Goal: Task Accomplishment & Management: Manage account settings

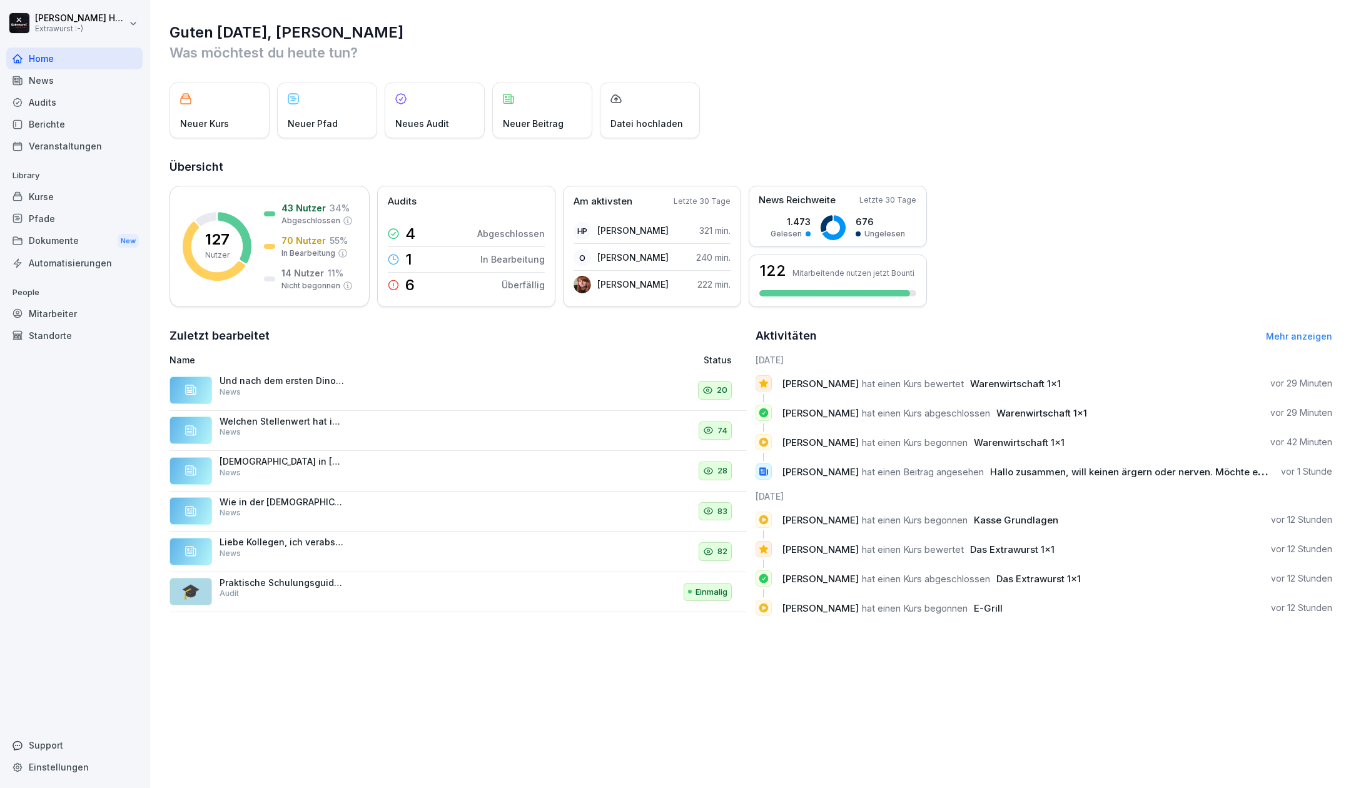
click at [56, 203] on div "Kurse" at bounding box center [74, 197] width 136 height 22
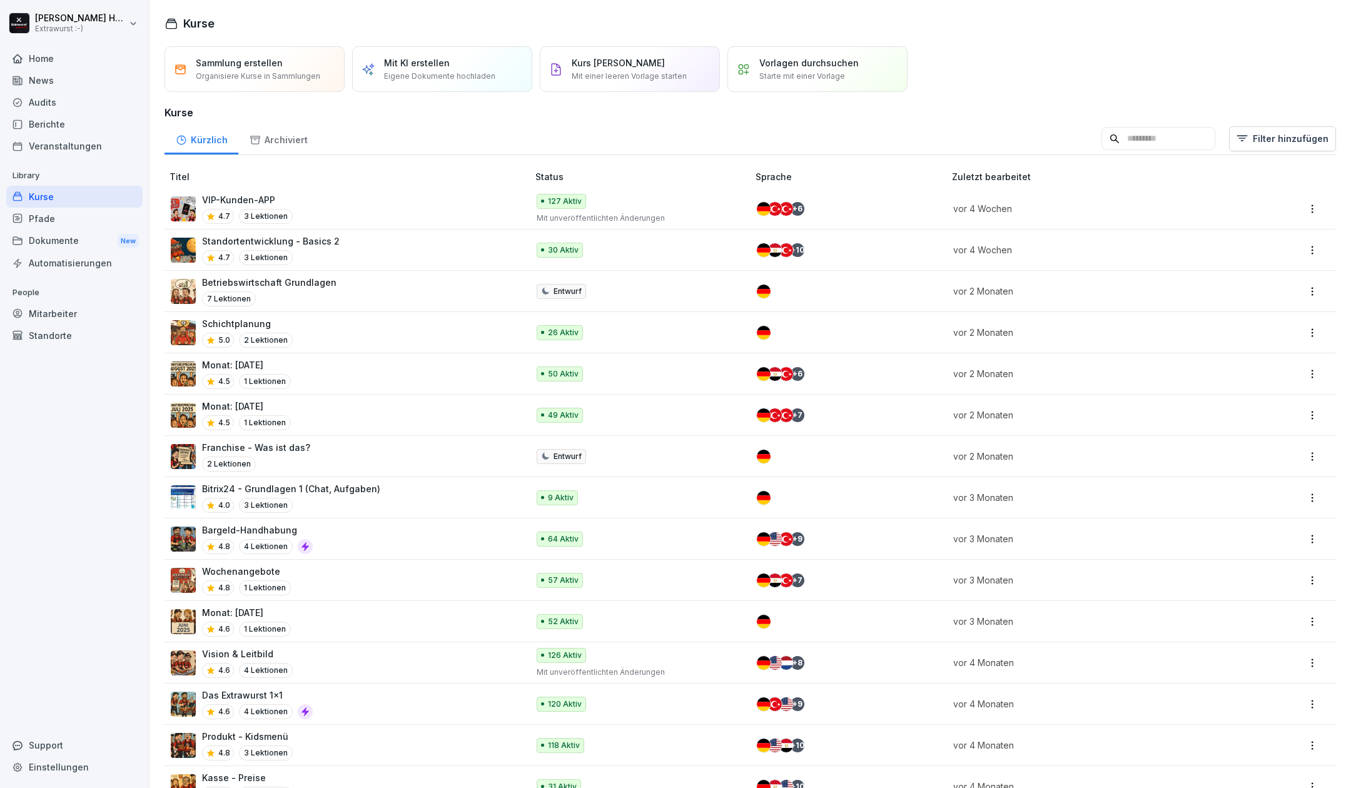
click at [251, 199] on p "VIP-Kunden-APP" at bounding box center [247, 199] width 91 height 13
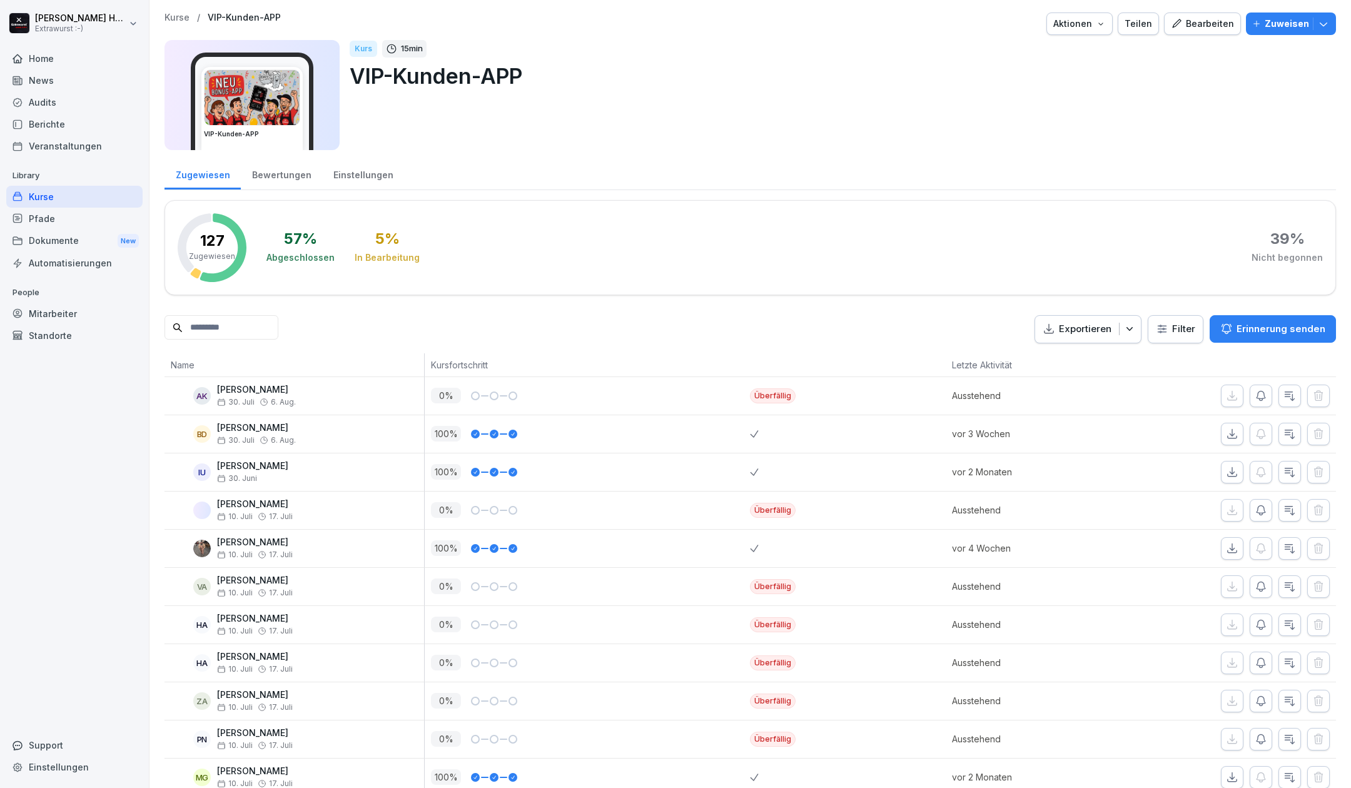
click at [1184, 25] on div "Bearbeiten" at bounding box center [1202, 24] width 63 height 14
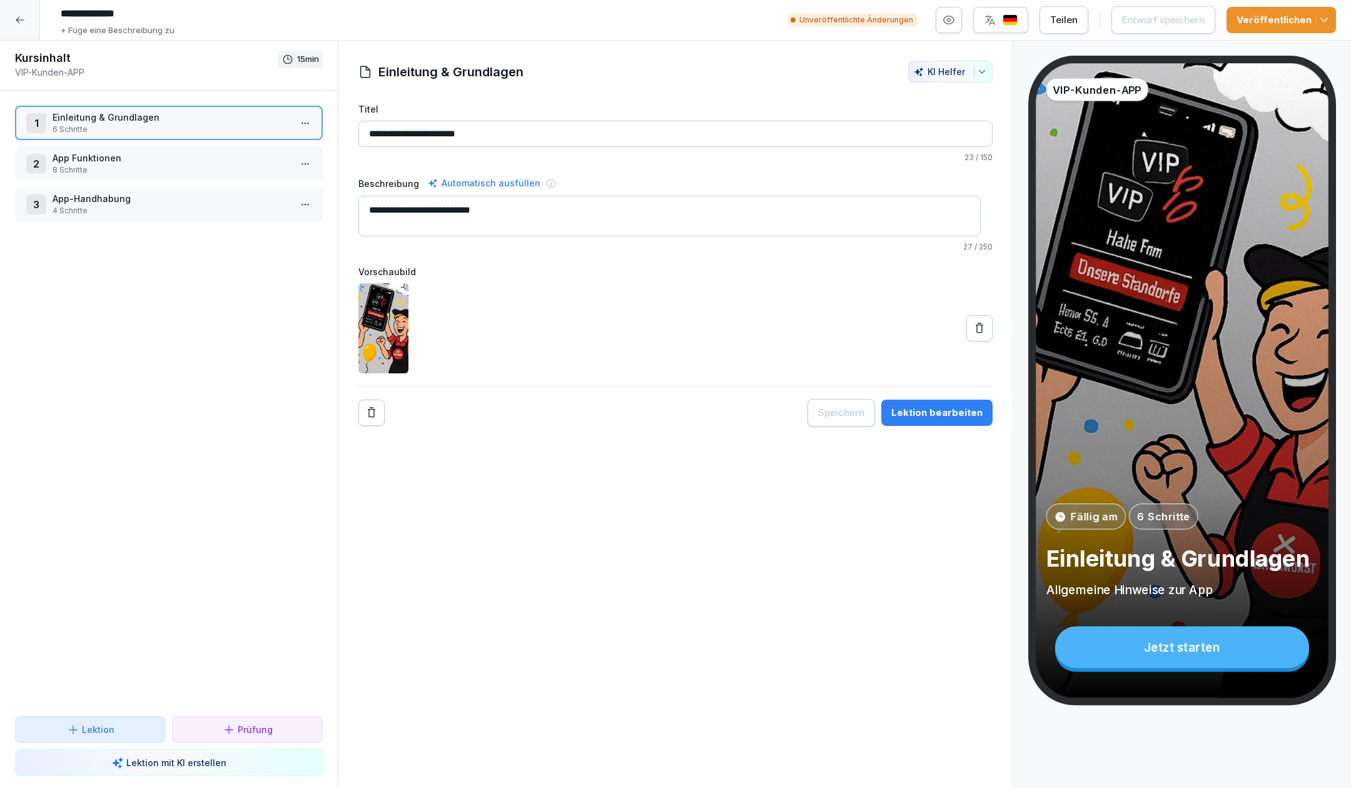
click at [134, 156] on p "App Funktionen" at bounding box center [172, 157] width 238 height 13
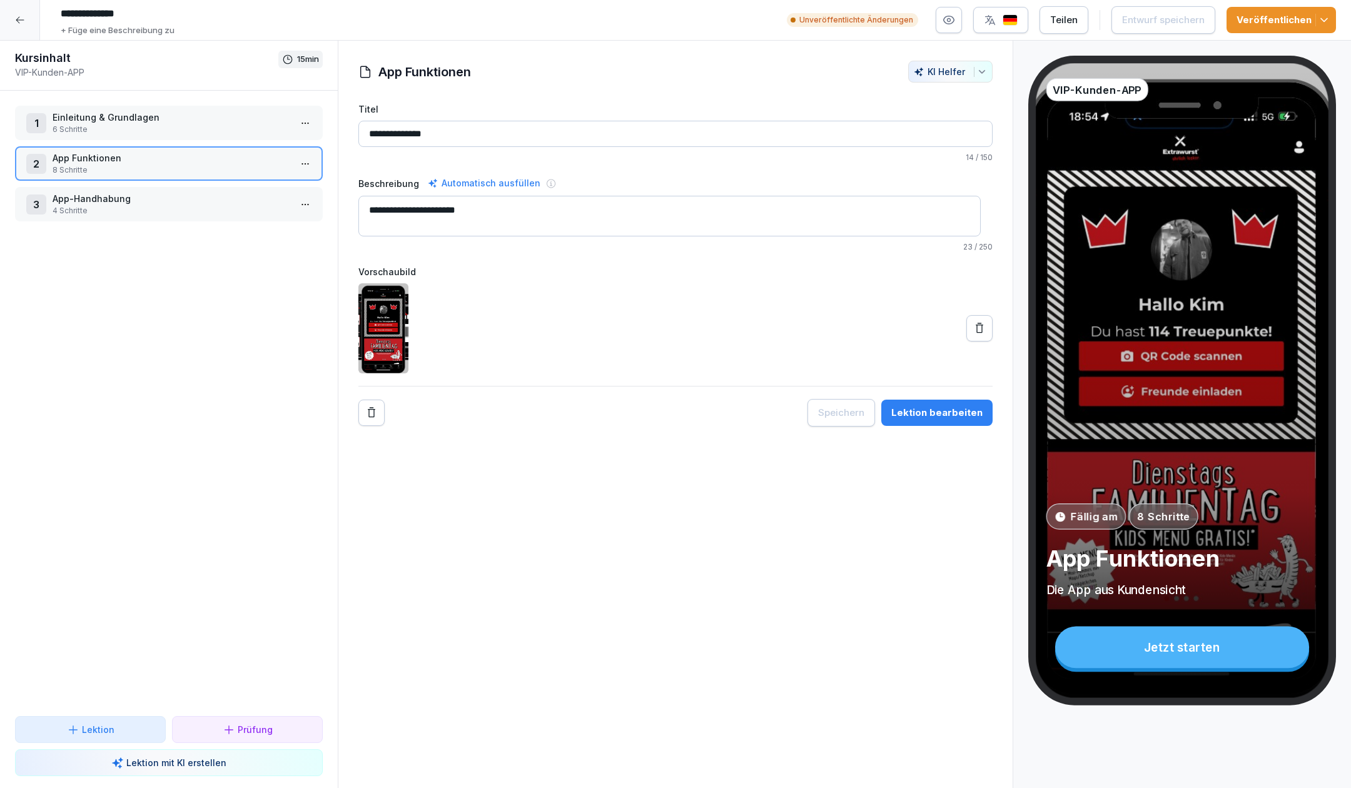
click at [223, 160] on p "App Funktionen" at bounding box center [172, 157] width 238 height 13
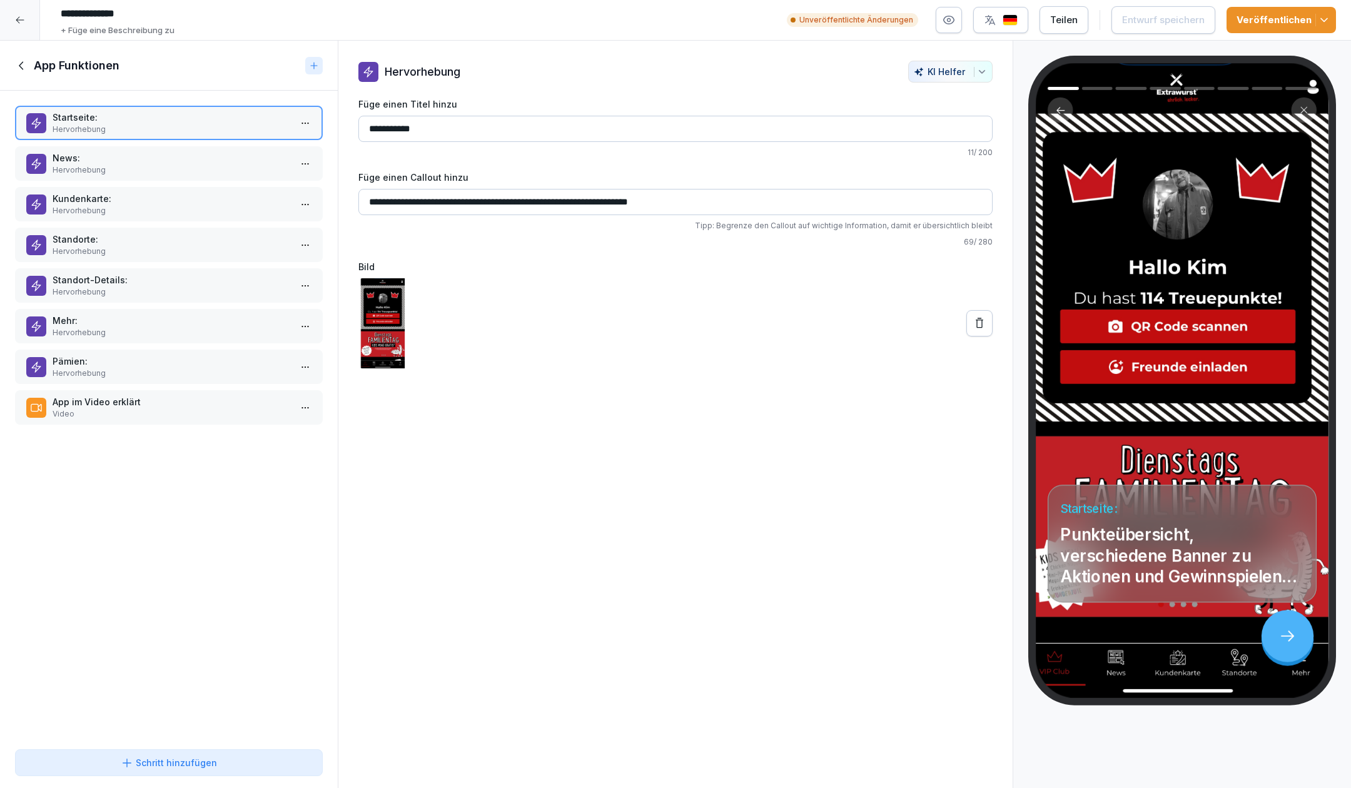
click at [14, 58] on div "App Funktionen" at bounding box center [169, 66] width 338 height 50
click at [19, 65] on icon at bounding box center [22, 66] width 14 height 14
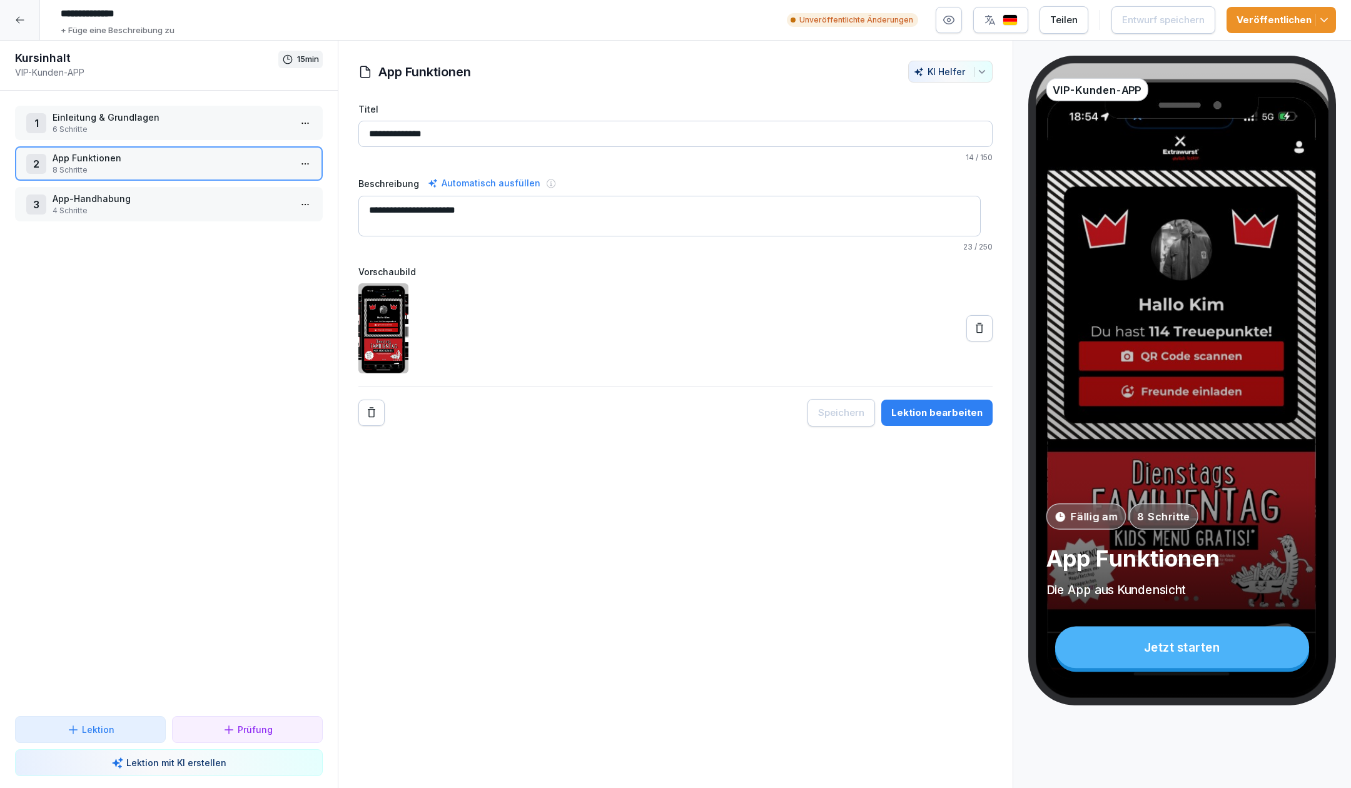
click at [111, 198] on p "App-Handhabung" at bounding box center [172, 198] width 238 height 13
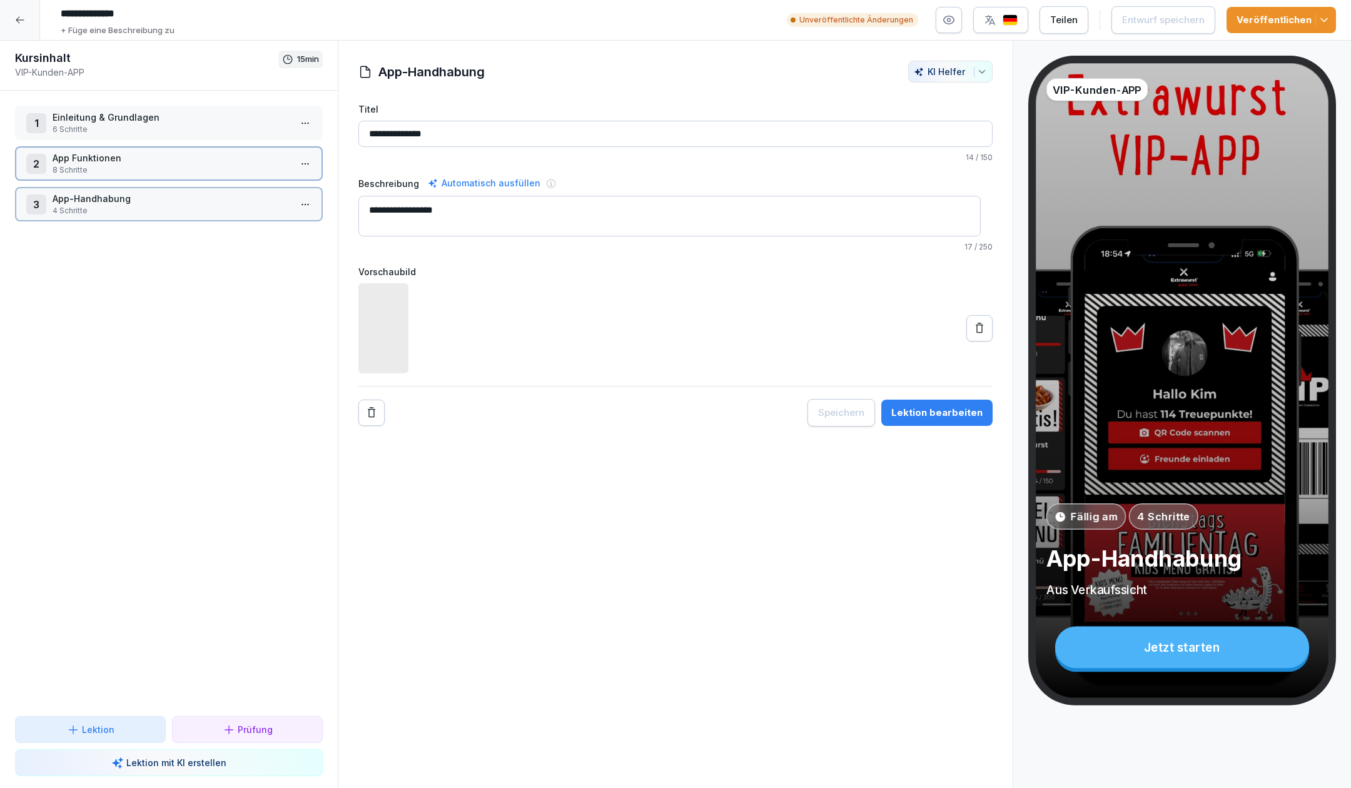
click at [111, 198] on p "App-Handhabung" at bounding box center [172, 198] width 238 height 13
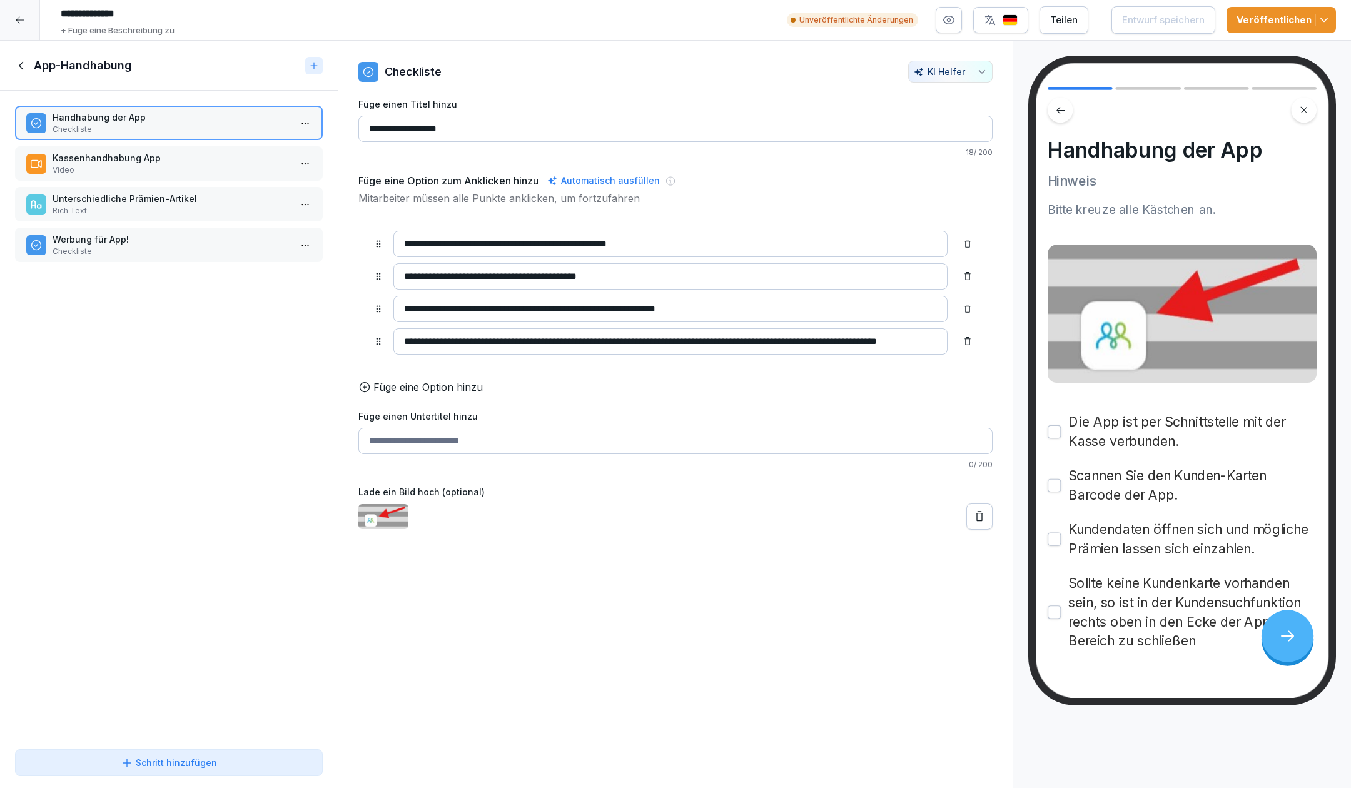
click at [110, 208] on p "Rich Text" at bounding box center [172, 210] width 238 height 11
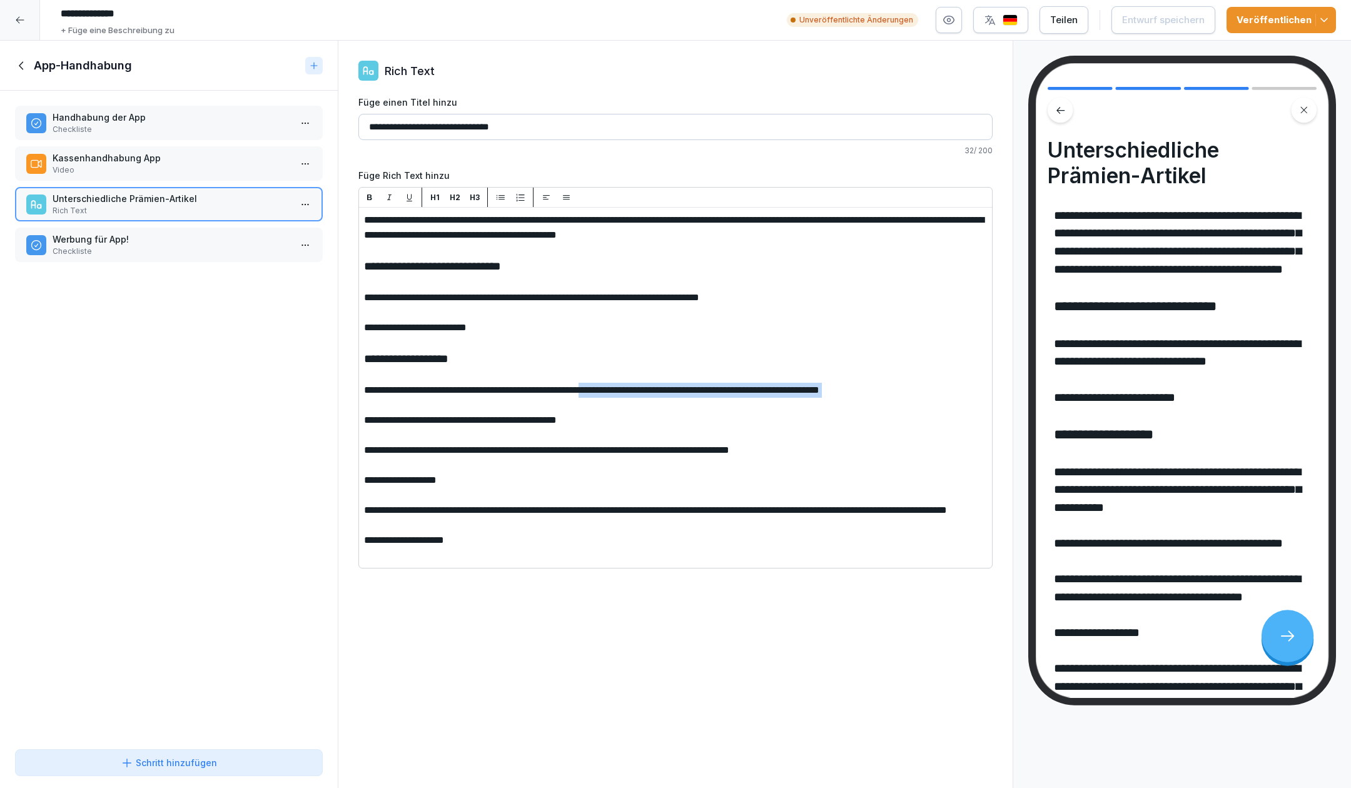
drag, startPoint x: 635, startPoint y: 390, endPoint x: 769, endPoint y: 400, distance: 133.5
drag, startPoint x: 369, startPoint y: 477, endPoint x: 470, endPoint y: 478, distance: 101.3
drag, startPoint x: 545, startPoint y: 562, endPoint x: 350, endPoint y: 520, distance: 199.6
click at [490, 548] on p "**********" at bounding box center [675, 540] width 623 height 15
click at [495, 548] on p "**********" at bounding box center [675, 540] width 623 height 15
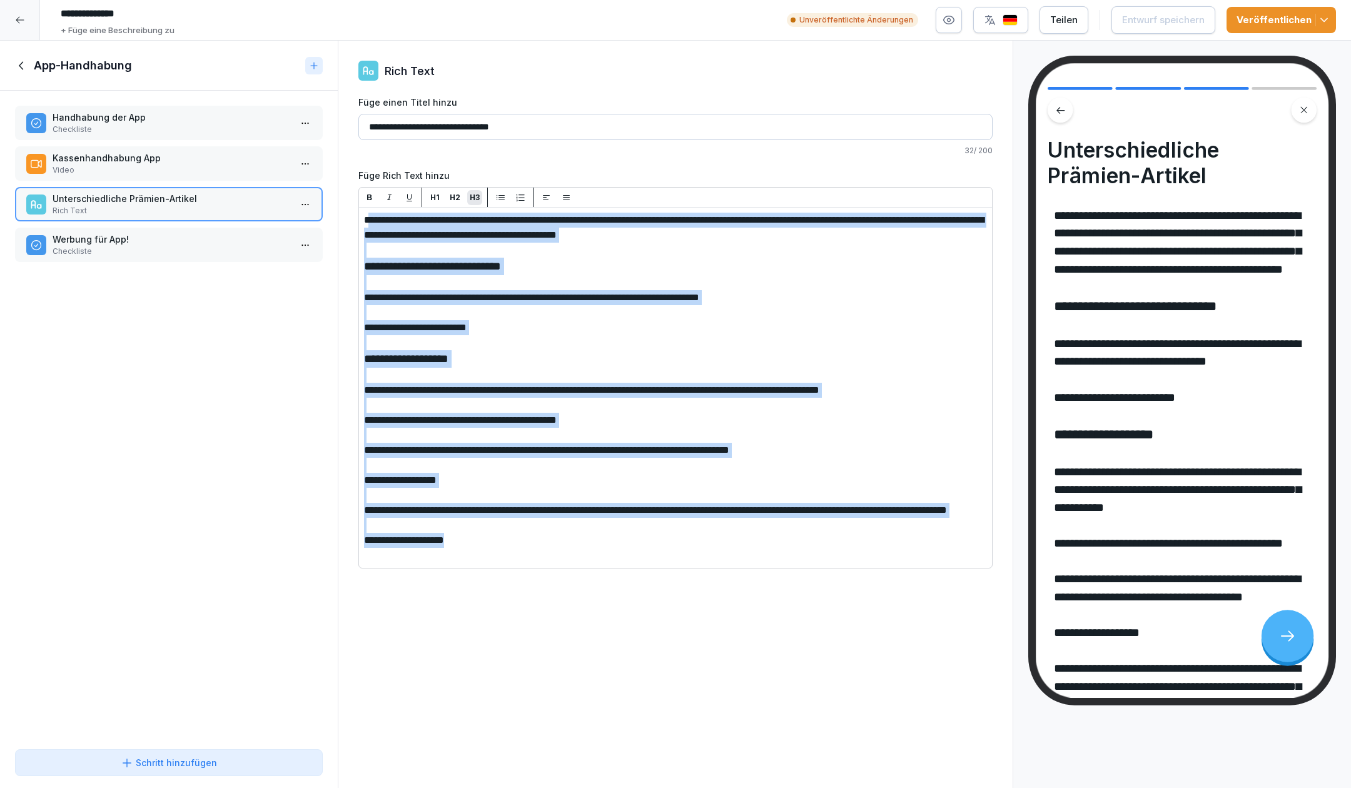
drag, startPoint x: 498, startPoint y: 558, endPoint x: 363, endPoint y: 221, distance: 362.6
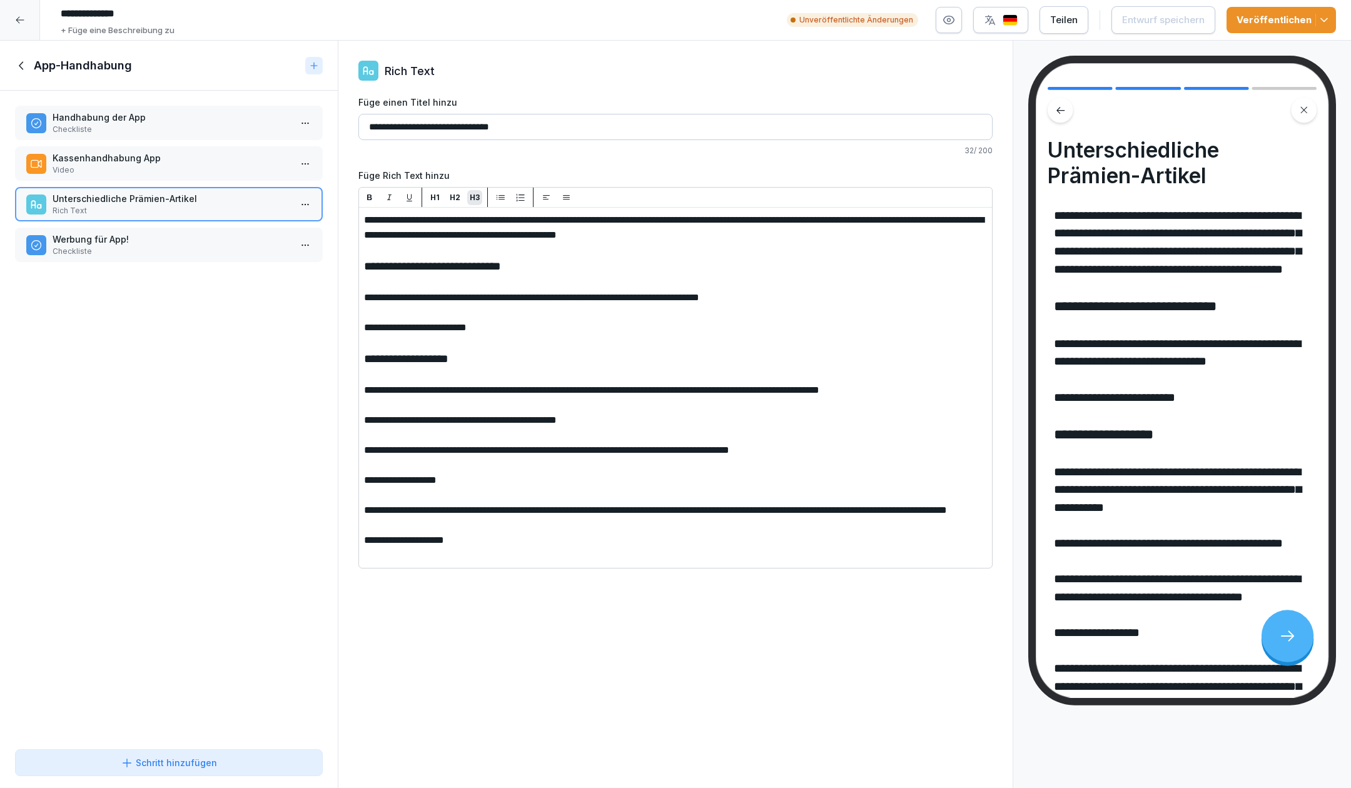
drag, startPoint x: 281, startPoint y: 325, endPoint x: 456, endPoint y: 338, distance: 175.0
click at [282, 324] on div "Handhabung der App Checkliste Kassenhandhabung App Video Unterschiedliche Prämi…" at bounding box center [169, 418] width 338 height 654
drag, startPoint x: 412, startPoint y: 261, endPoint x: 441, endPoint y: 306, distance: 53.4
click at [440, 293] on span "**********" at bounding box center [531, 297] width 335 height 9
drag, startPoint x: 366, startPoint y: 480, endPoint x: 506, endPoint y: 523, distance: 146.0
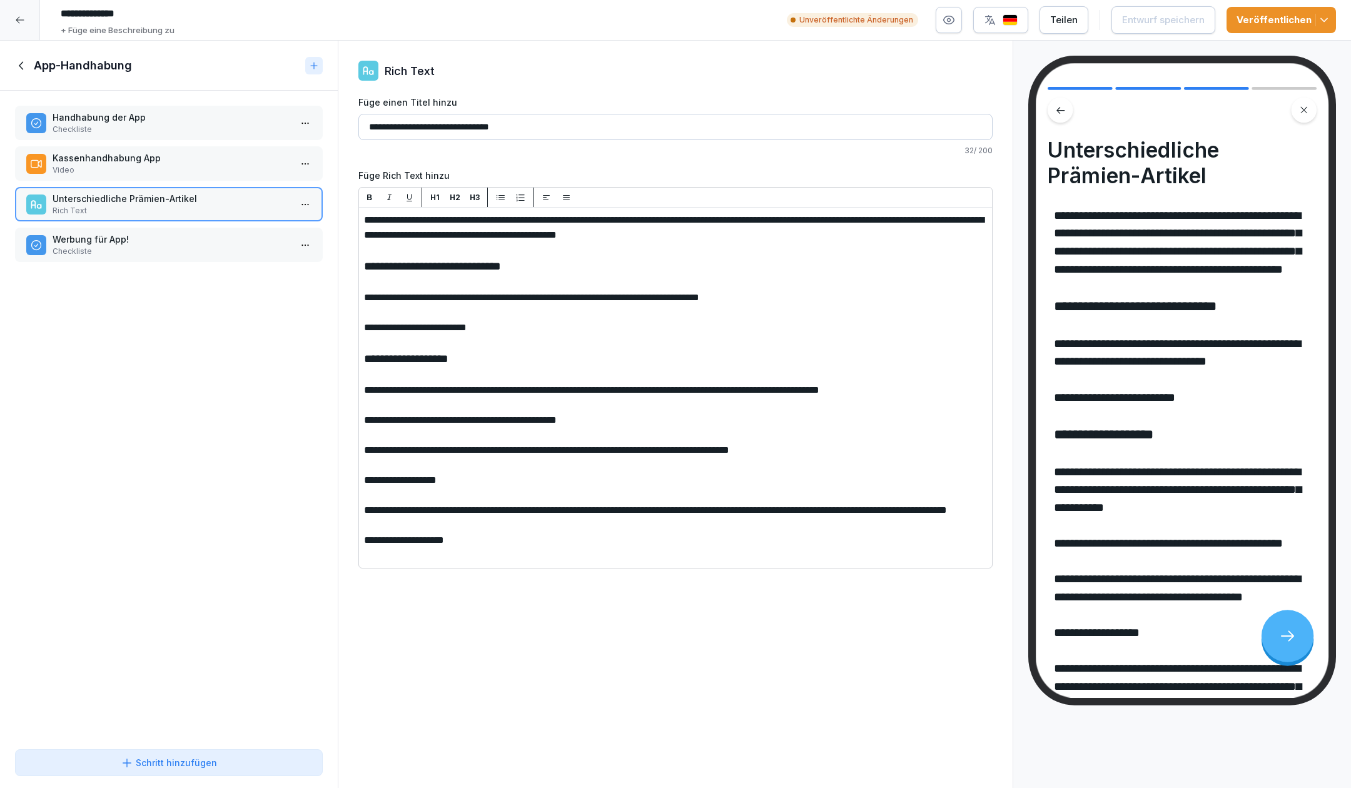
click at [24, 64] on icon at bounding box center [22, 66] width 14 height 14
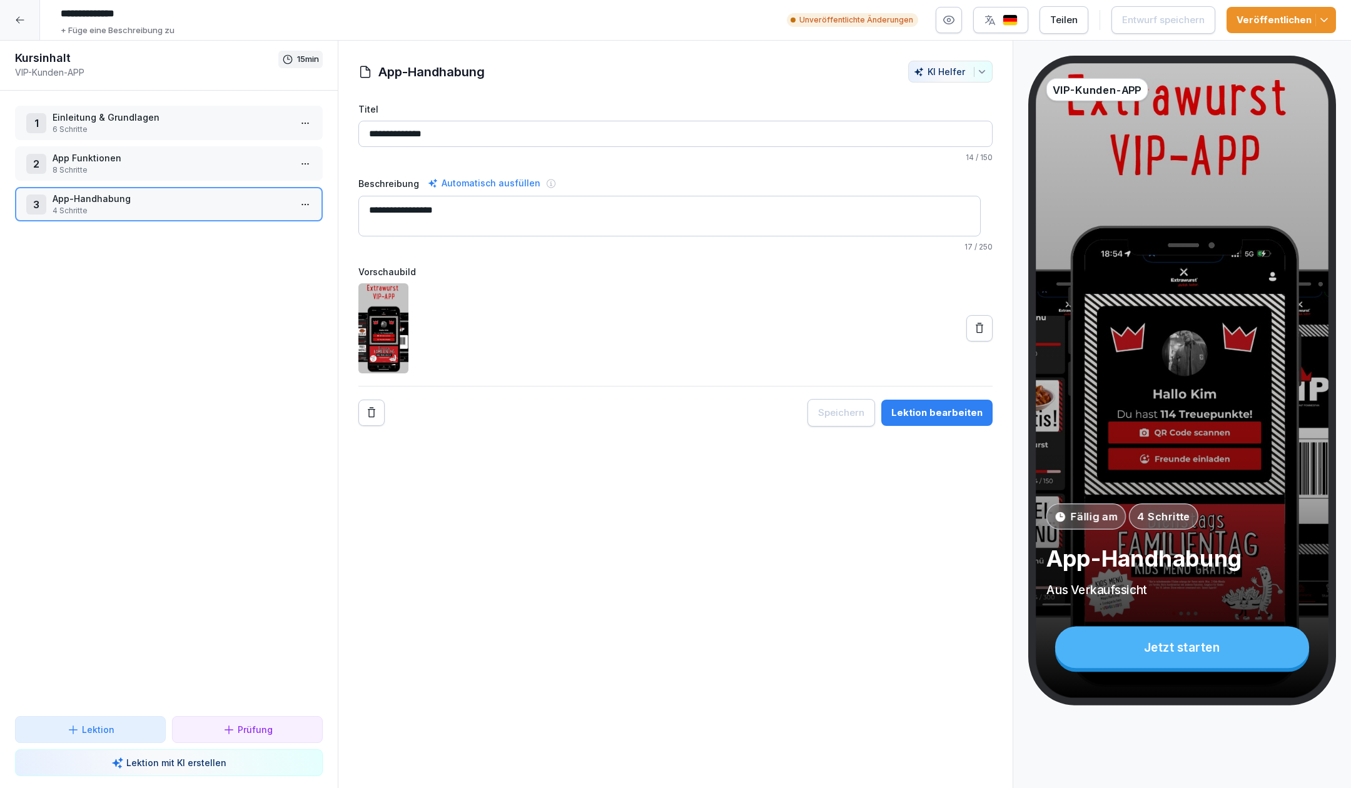
click at [24, 21] on icon at bounding box center [20, 20] width 10 height 10
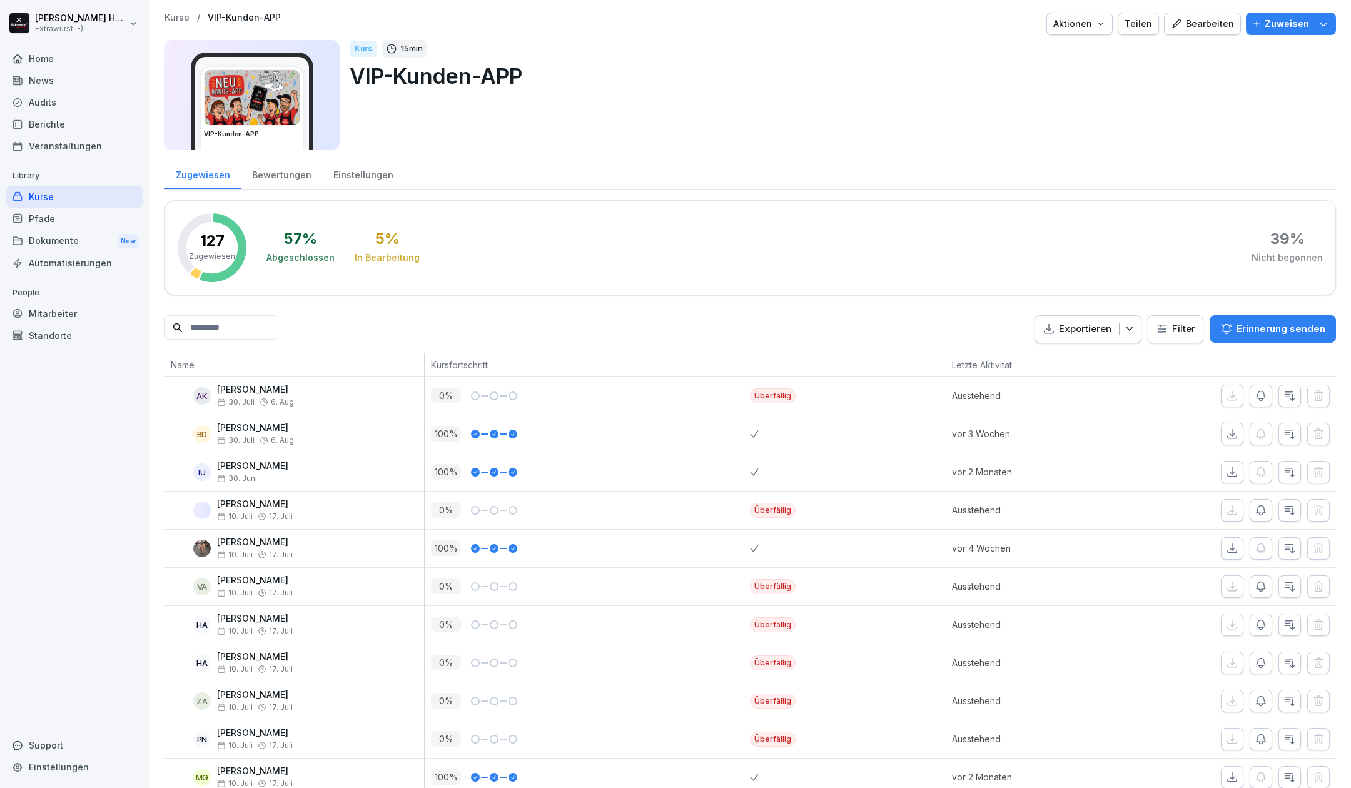
click at [239, 330] on input at bounding box center [221, 327] width 114 height 24
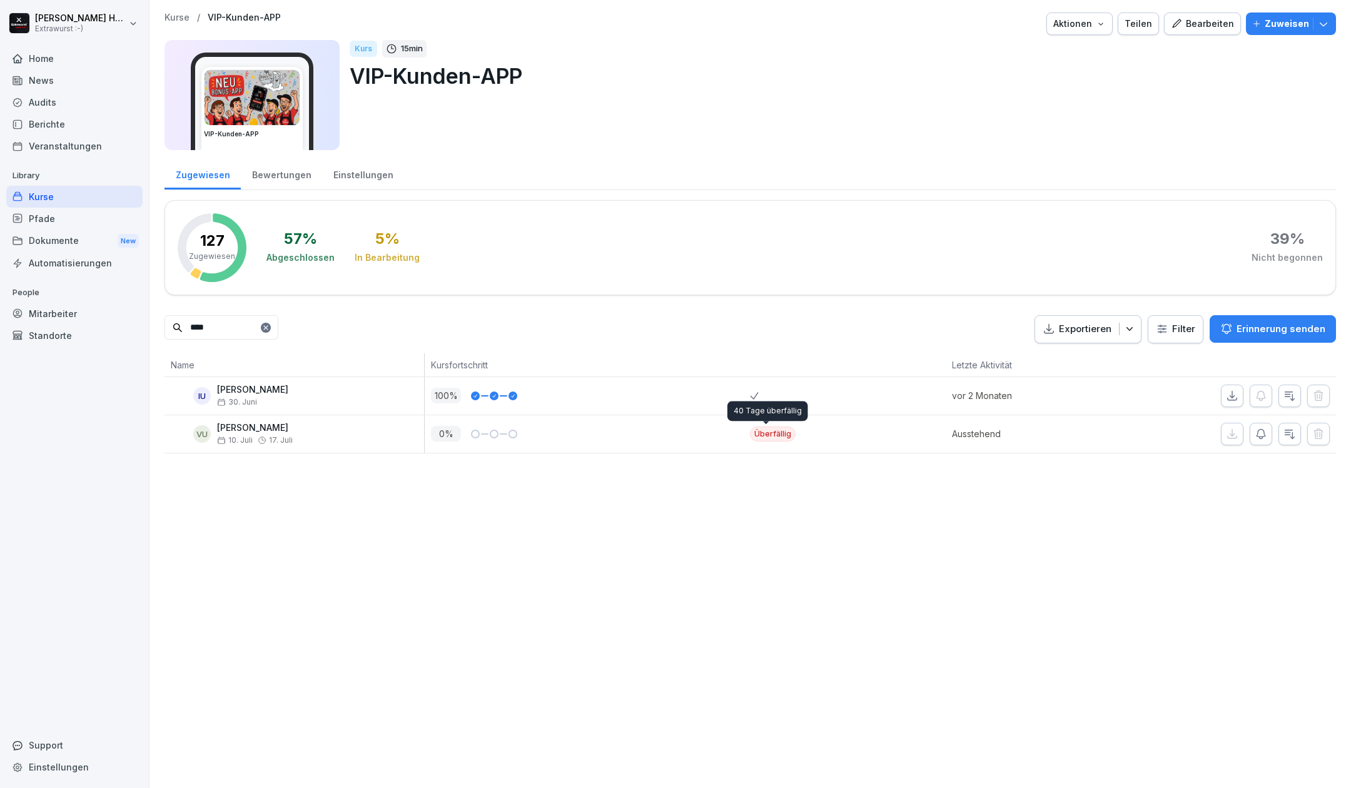
type input "****"
click at [499, 388] on div "100 %" at bounding box center [590, 396] width 319 height 16
click at [975, 393] on p "vor 2 Monaten" at bounding box center [1030, 395] width 156 height 13
click at [473, 579] on div "Kurse / VIP-Kunden-APP Aktionen Teilen Bearbeiten Zuweisen VIP-Kunden-APP Kurs …" at bounding box center [749, 394] width 1201 height 788
drag, startPoint x: 485, startPoint y: 717, endPoint x: 450, endPoint y: 578, distance: 142.6
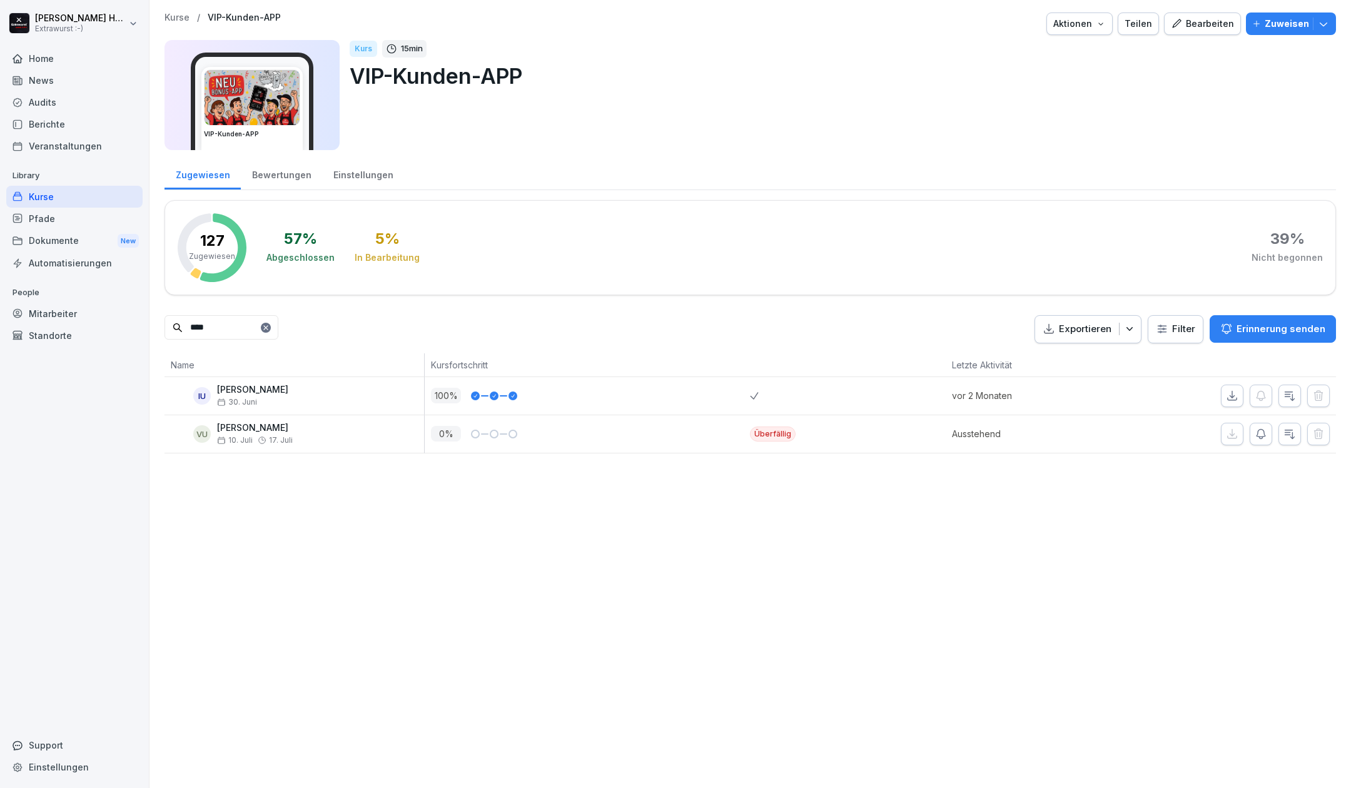
click at [486, 715] on div "Kurse / VIP-Kunden-APP Aktionen Teilen Bearbeiten Zuweisen VIP-Kunden-APP Kurs …" at bounding box center [749, 394] width 1201 height 788
